Goal: Task Accomplishment & Management: Manage account settings

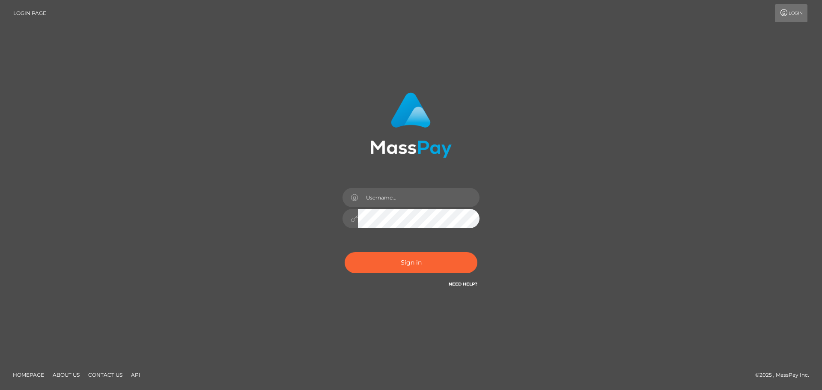
drag, startPoint x: 620, startPoint y: 208, endPoint x: 609, endPoint y: 211, distance: 11.1
click at [620, 208] on div "Sign in" at bounding box center [411, 195] width 488 height 218
click at [425, 194] on input "text" at bounding box center [419, 197] width 122 height 19
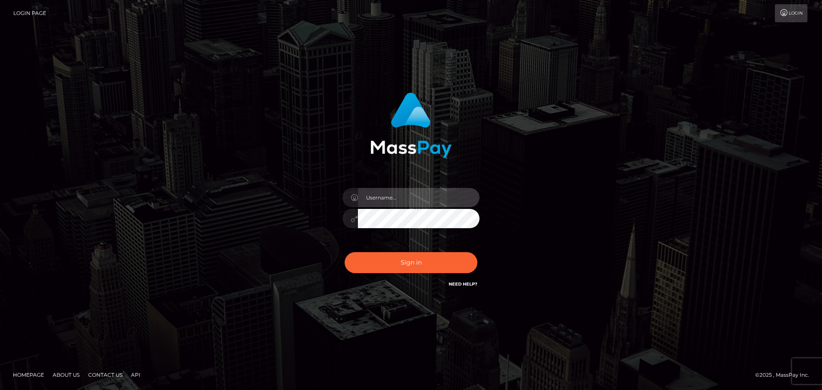
type input "hello.feetfinder"
drag, startPoint x: 633, startPoint y: 141, endPoint x: 689, endPoint y: 9, distance: 143.7
click at [639, 121] on div "hello.feetfinder Sign in" at bounding box center [411, 195] width 488 height 218
type input "hello.feetfinder"
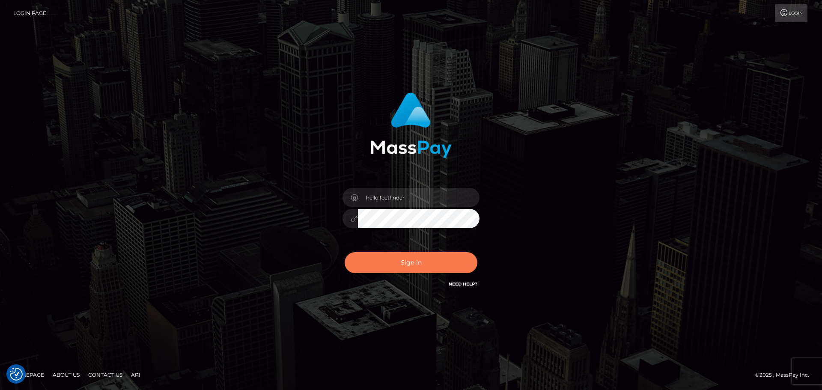
click at [418, 263] on button "Sign in" at bounding box center [410, 262] width 133 height 21
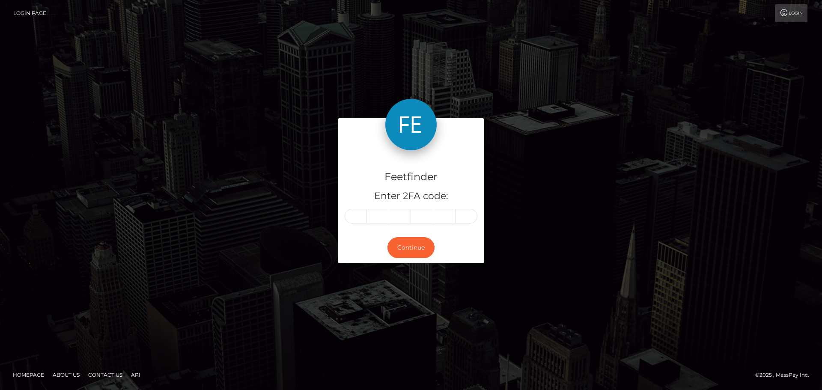
click at [356, 214] on input "text" at bounding box center [355, 216] width 22 height 15
click at [357, 214] on input "text" at bounding box center [355, 216] width 22 height 15
type input "3"
type input "1"
type input "0"
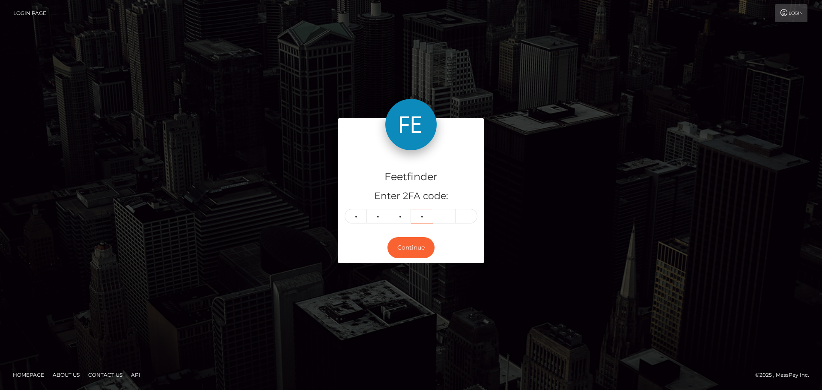
type input "0"
type input "8"
type input "9"
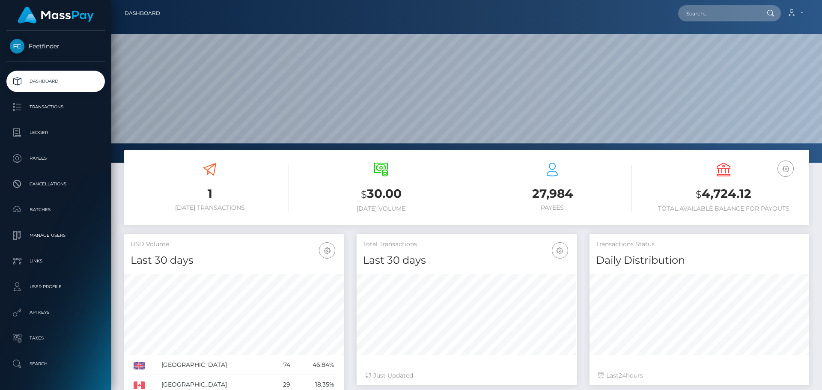
scroll to position [152, 220]
click at [724, 210] on h6 "Total Available Balance for Payouts" at bounding box center [723, 208] width 158 height 7
